Goal: Find specific page/section: Find specific page/section

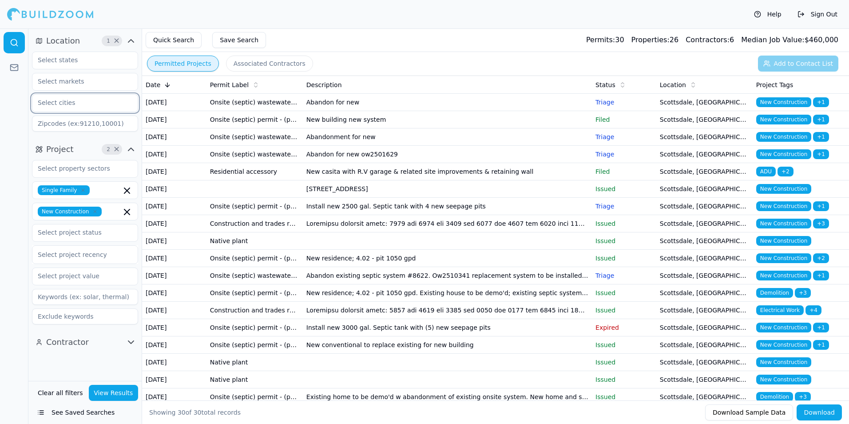
click at [68, 104] on input "text" at bounding box center [79, 103] width 94 height 16
type input "paradise valley"
click at [77, 127] on div "Paradise Valley, AZ" at bounding box center [85, 127] width 102 height 23
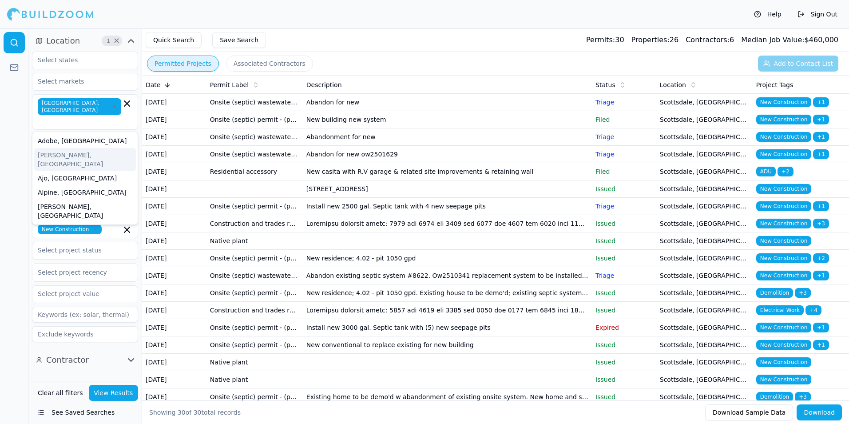
click at [109, 399] on button "View Results" at bounding box center [114, 393] width 50 height 16
